Goal: Navigation & Orientation: Understand site structure

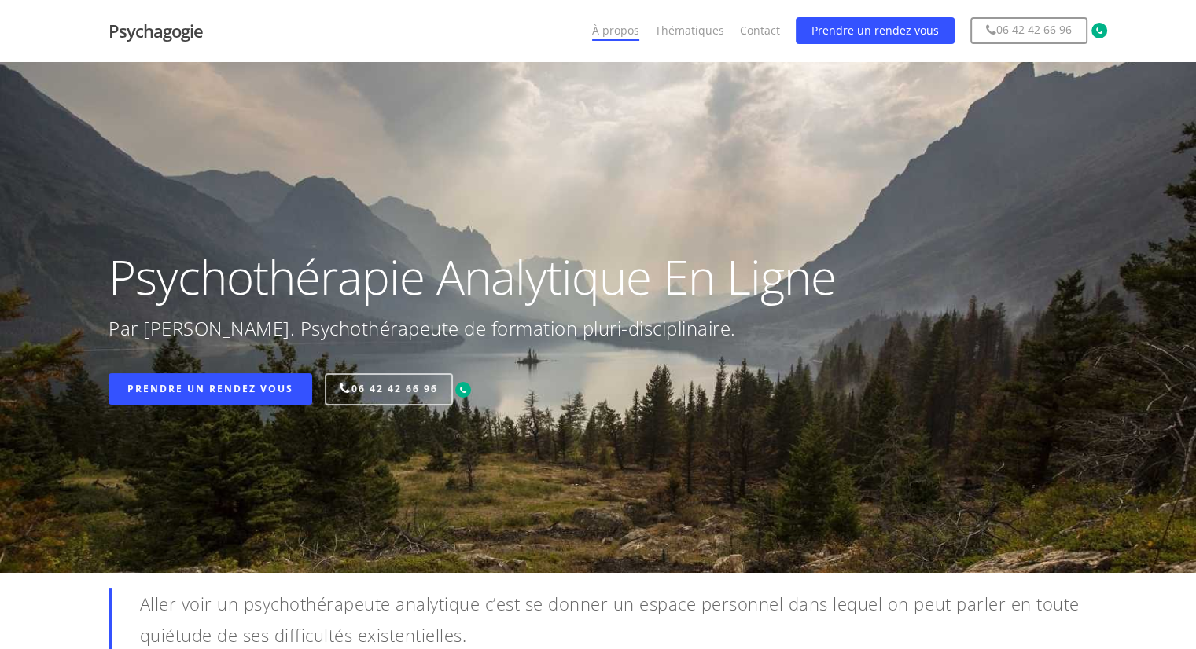
click at [626, 32] on link "À propos" at bounding box center [615, 31] width 47 height 16
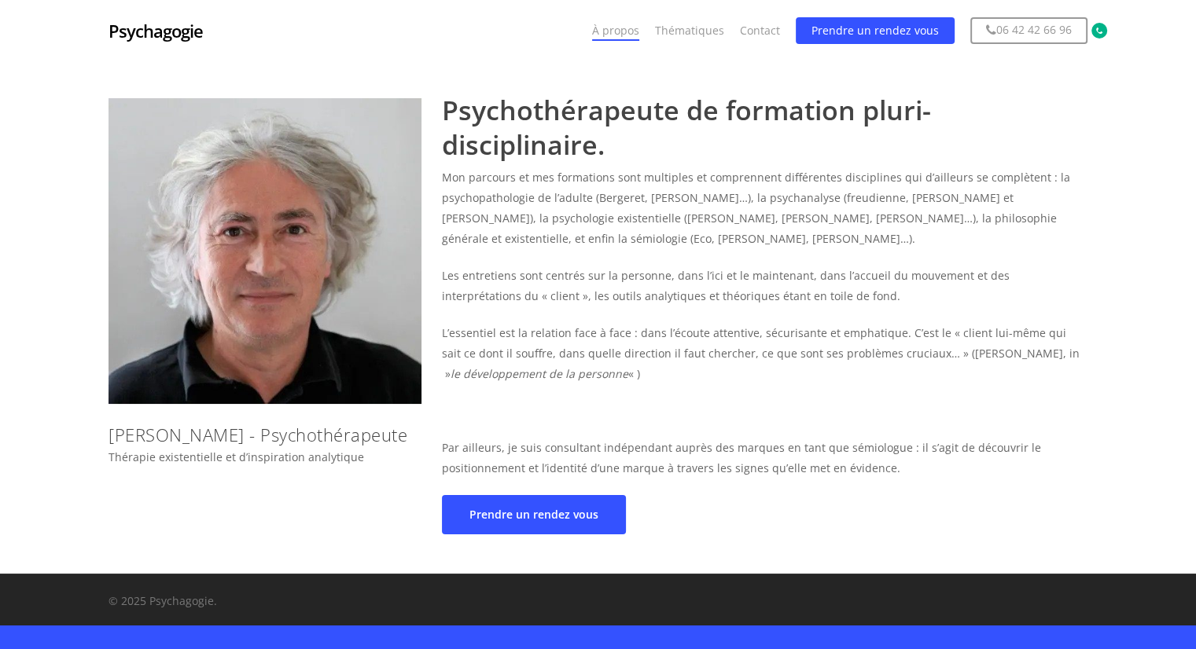
click at [170, 29] on link "Psychagogie" at bounding box center [156, 30] width 94 height 17
